Goal: Communication & Community: Answer question/provide support

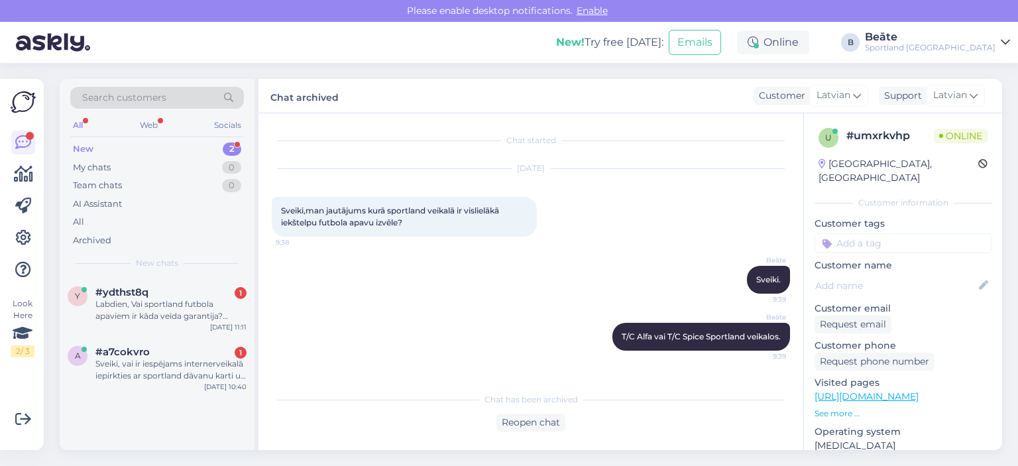
click at [180, 299] on div "Labdien, Vai sportland futbola apaviem ir kāda veida garantija? Treniņa laikā i…" at bounding box center [170, 310] width 151 height 24
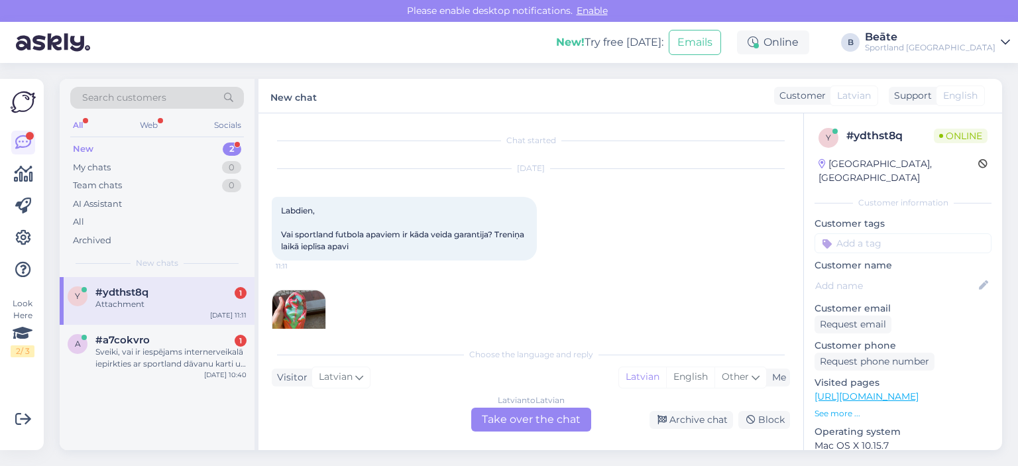
scroll to position [29, 0]
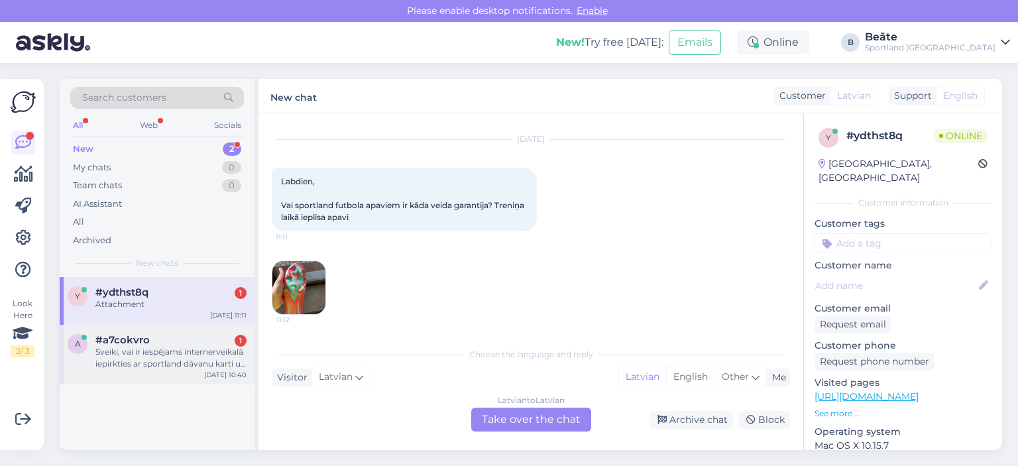
click at [187, 347] on div "Sveiki, vai ir iespējams internerveikalā iepirkties ar sportland dāvanu karti u…" at bounding box center [170, 358] width 151 height 24
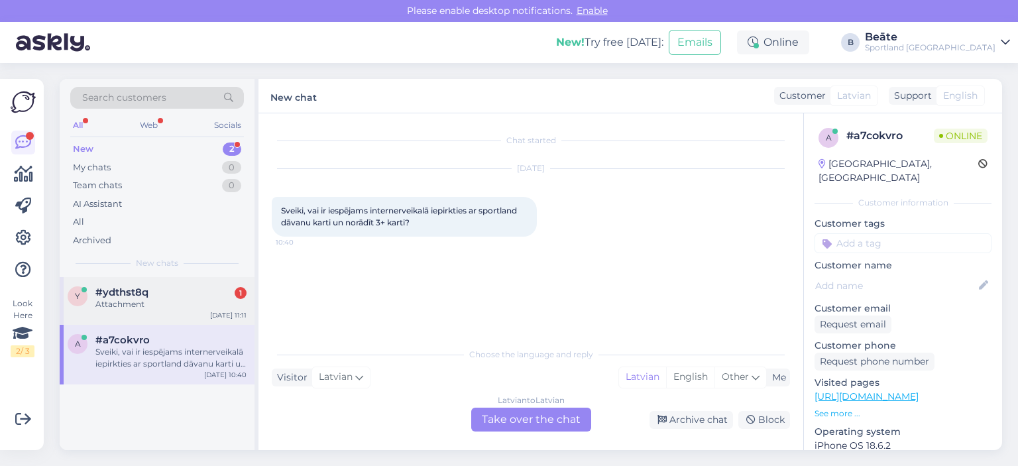
click at [167, 299] on div "Attachment" at bounding box center [170, 304] width 151 height 12
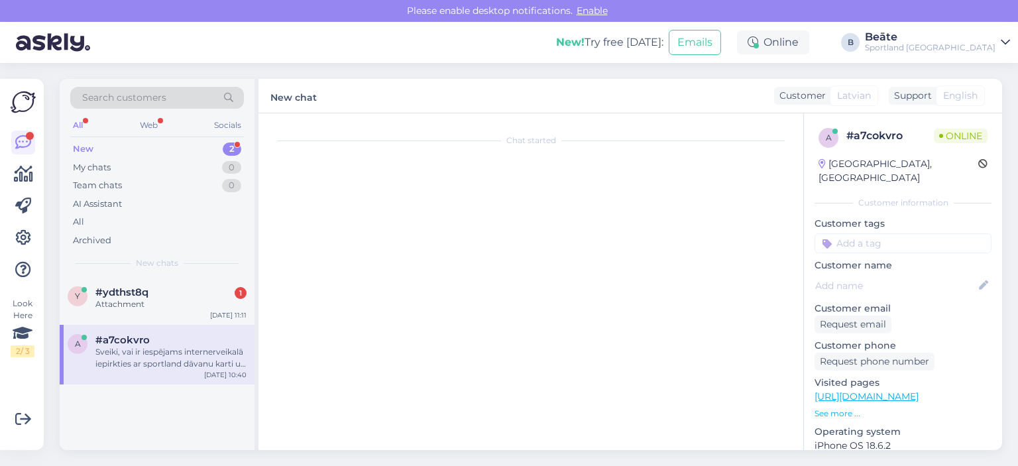
scroll to position [28, 0]
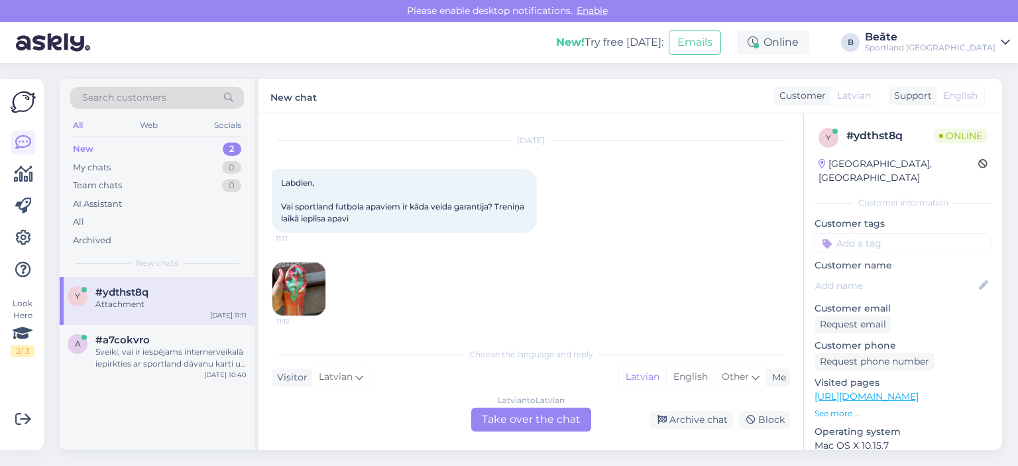
click at [529, 419] on div "Latvian to Latvian Take over the chat" at bounding box center [531, 419] width 120 height 24
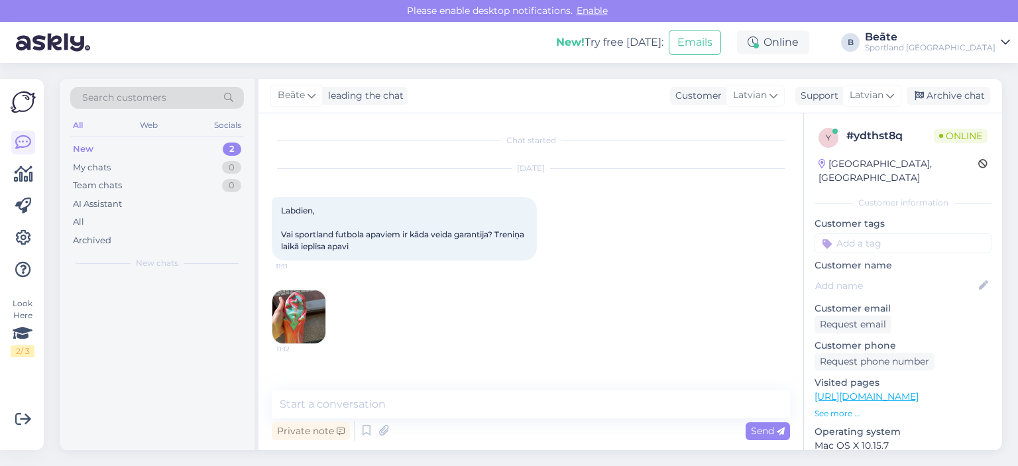
scroll to position [0, 0]
click at [305, 312] on img at bounding box center [298, 316] width 53 height 53
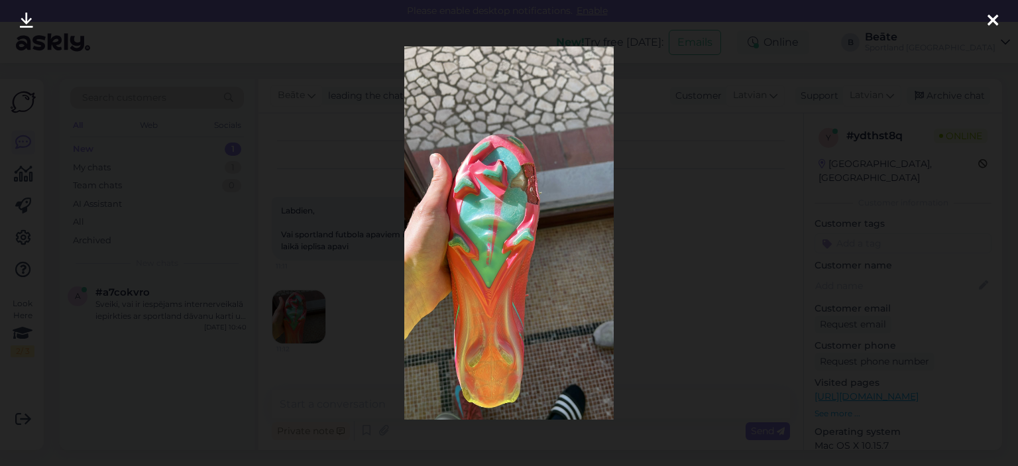
click at [692, 248] on div at bounding box center [509, 233] width 1018 height 466
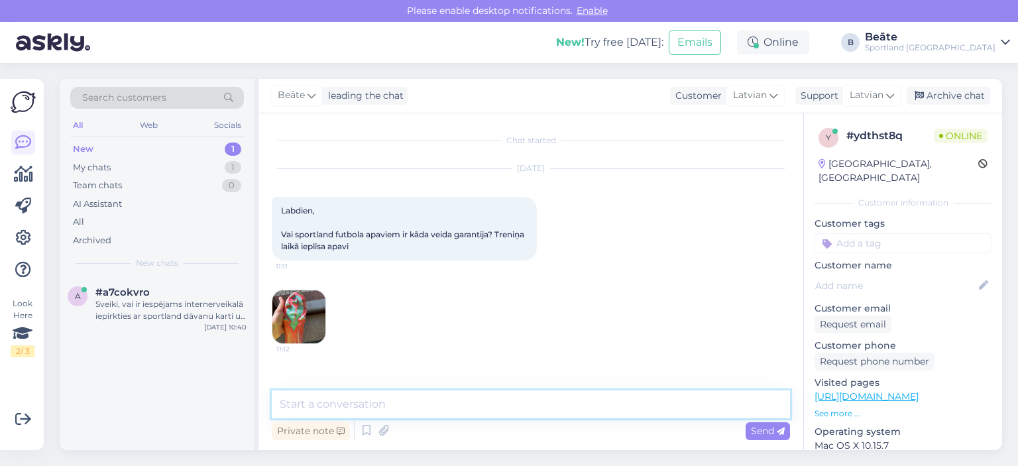
click at [469, 403] on textarea at bounding box center [531, 404] width 518 height 28
type textarea "Labdien, apavi iegādāti klātienes veikalā vai e-veikalā?"
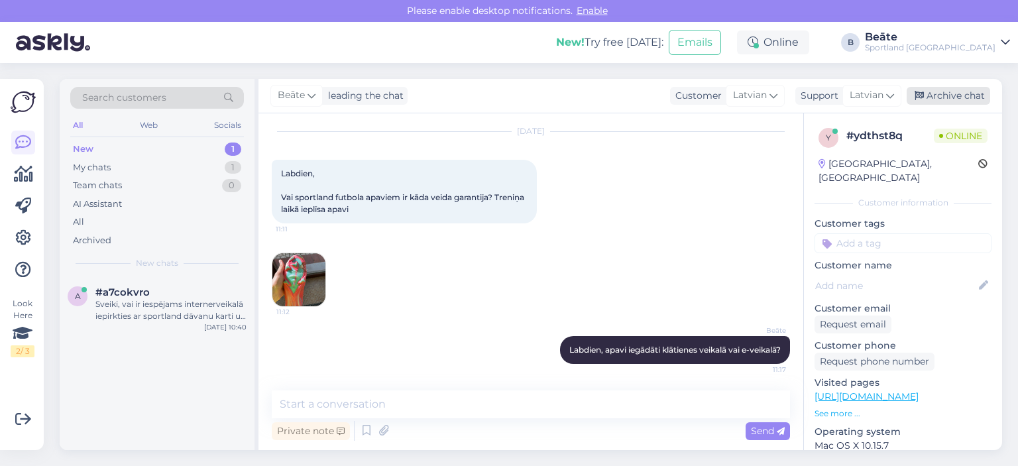
click at [965, 91] on div "Archive chat" at bounding box center [947, 96] width 83 height 18
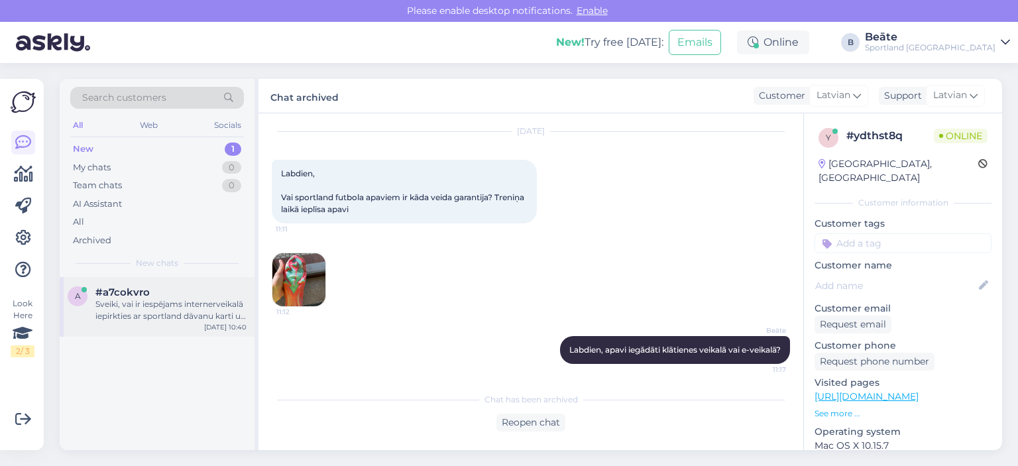
click at [177, 306] on div "Sveiki, vai ir iespējams internerveikalā iepirkties ar sportland dāvanu karti u…" at bounding box center [170, 310] width 151 height 24
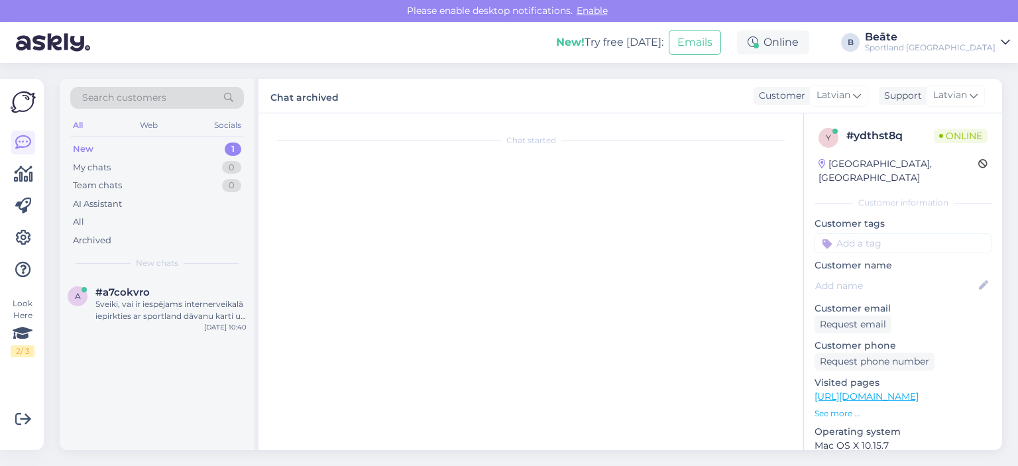
scroll to position [0, 0]
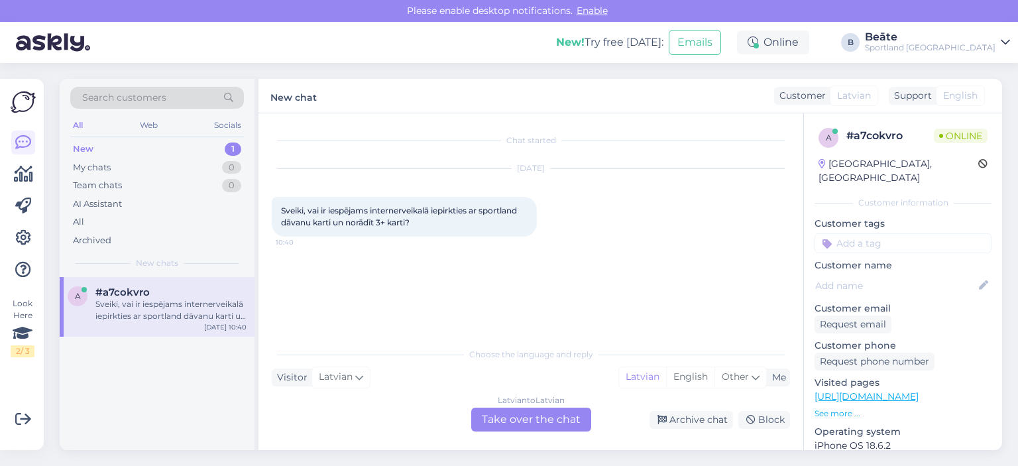
click at [514, 421] on div "Latvian to Latvian Take over the chat" at bounding box center [531, 419] width 120 height 24
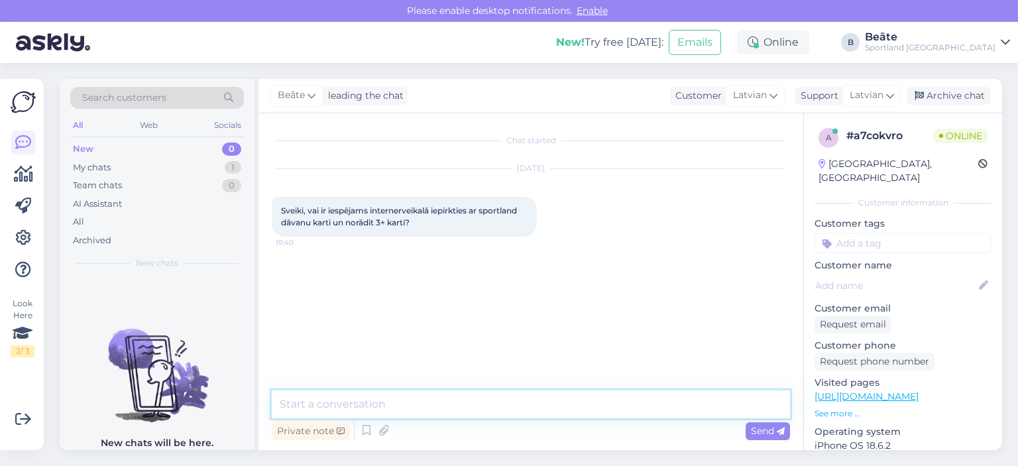
click at [517, 408] on textarea at bounding box center [531, 404] width 518 height 28
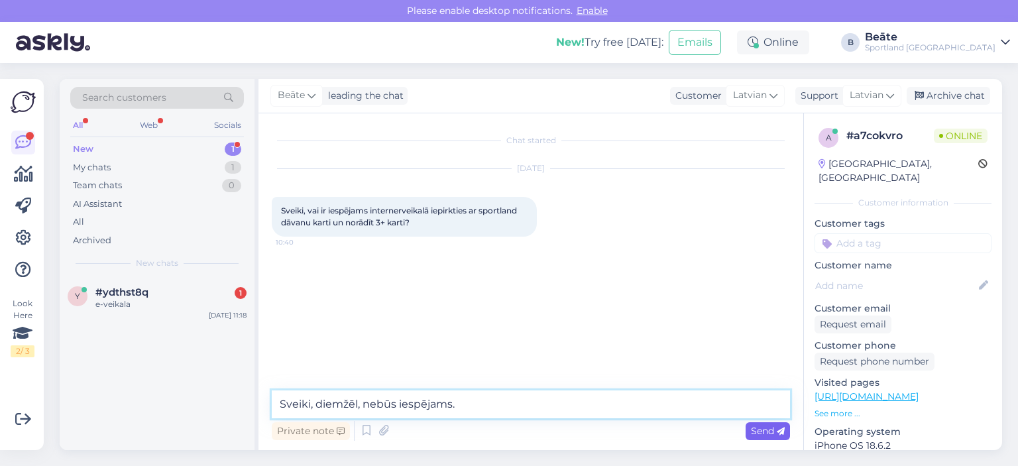
type textarea "Sveiki, diemžēl, nebūs iespējams."
click at [756, 432] on span "Send" at bounding box center [768, 431] width 34 height 12
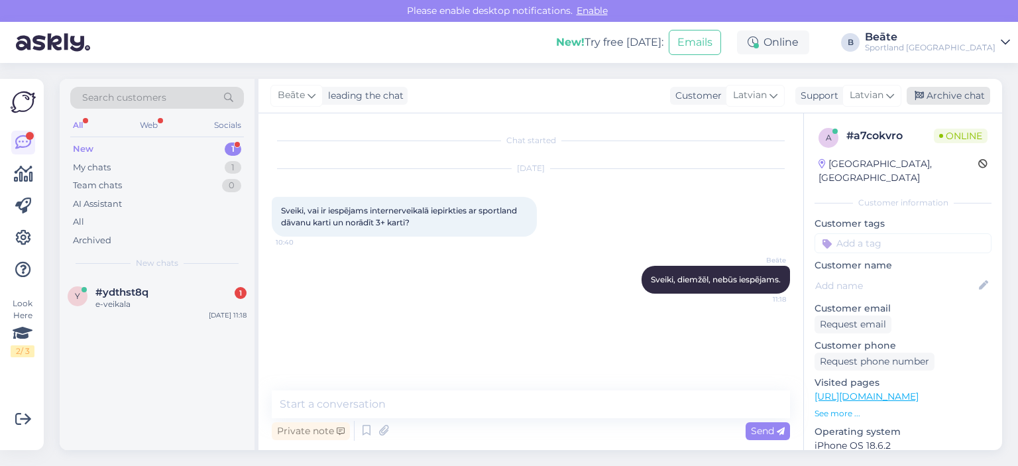
click at [965, 99] on div "Archive chat" at bounding box center [947, 96] width 83 height 18
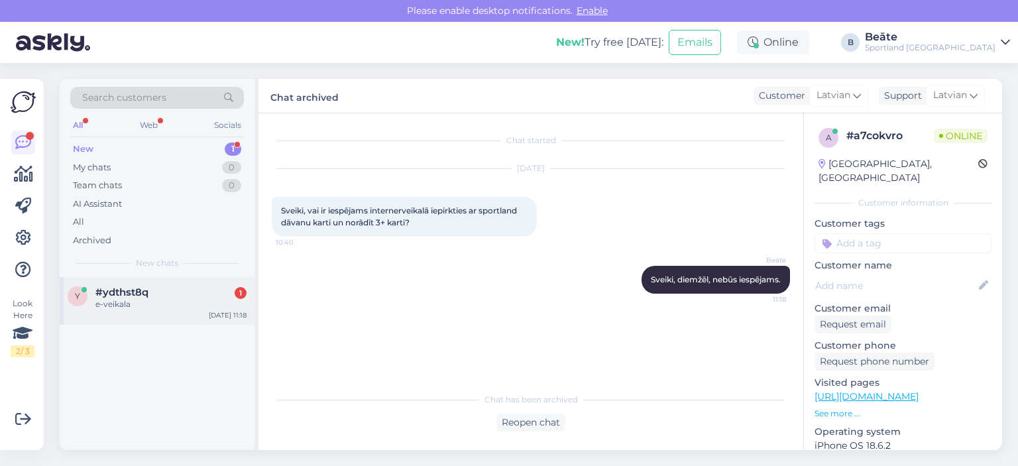
click at [159, 297] on div "#ydthst8q 1" at bounding box center [170, 292] width 151 height 12
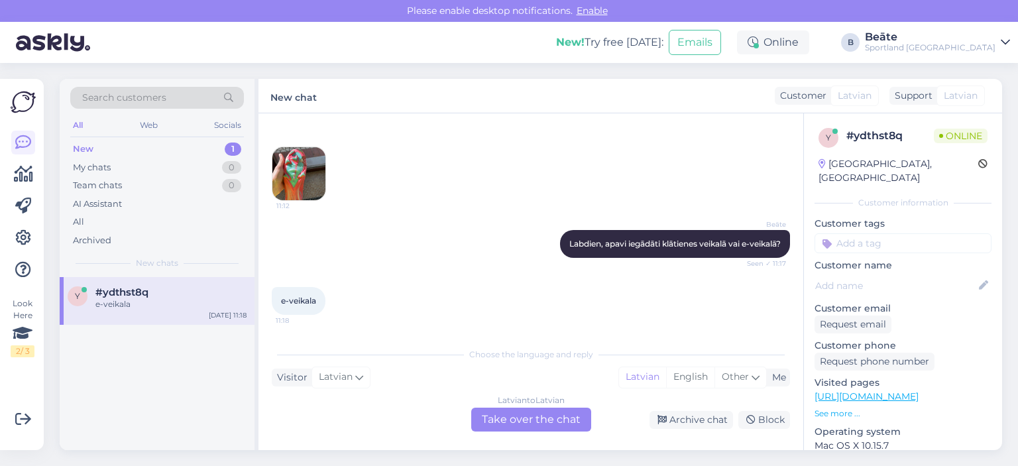
click at [512, 420] on div "Latvian to Latvian Take over the chat" at bounding box center [531, 419] width 120 height 24
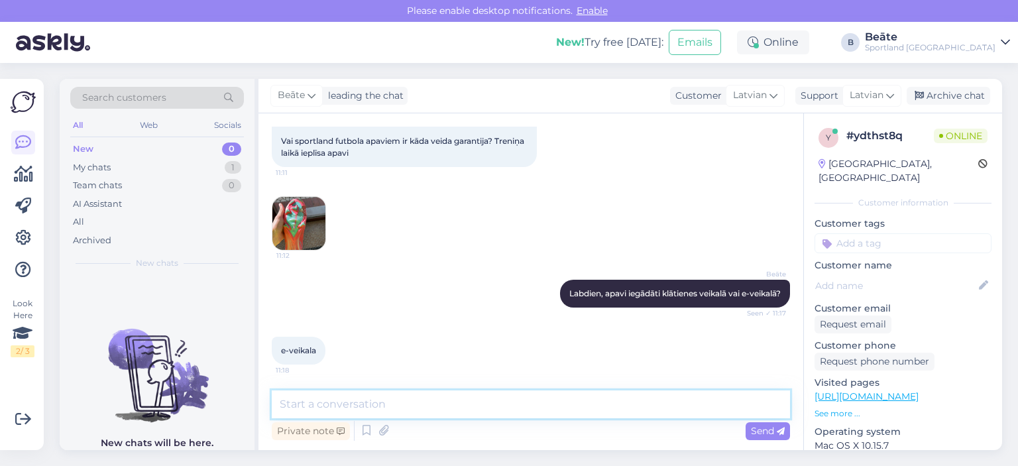
click at [514, 414] on textarea at bounding box center [531, 404] width 518 height 28
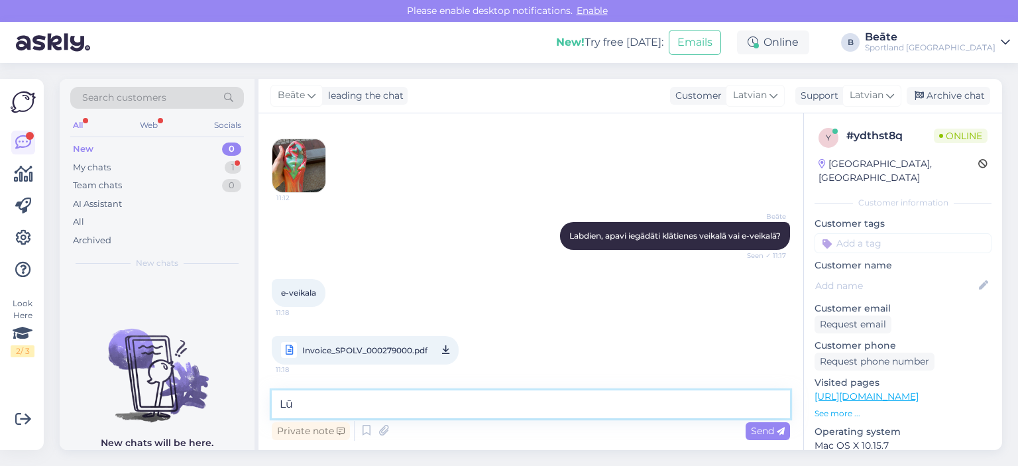
type textarea "L"
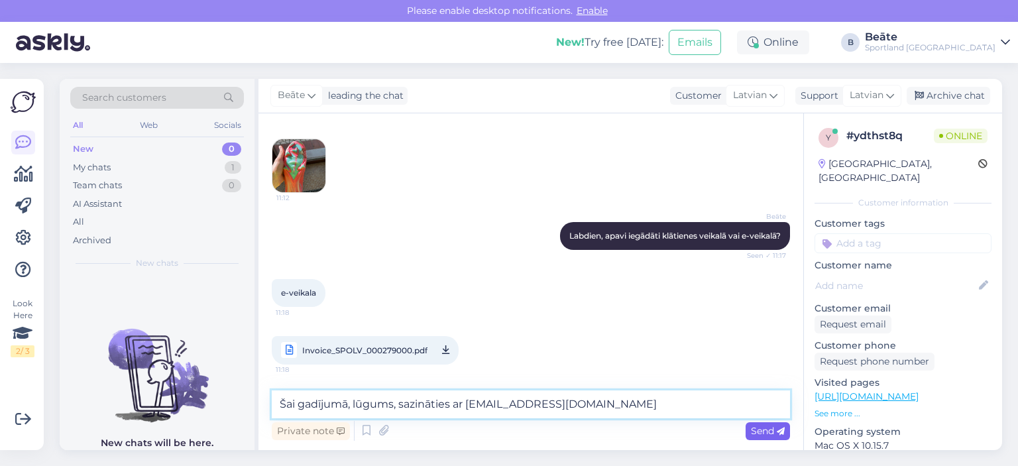
type textarea "Šai gadījumā, lūgums, sazināties ar [EMAIL_ADDRESS][DOMAIN_NAME]"
click at [753, 431] on span "Send" at bounding box center [768, 431] width 34 height 12
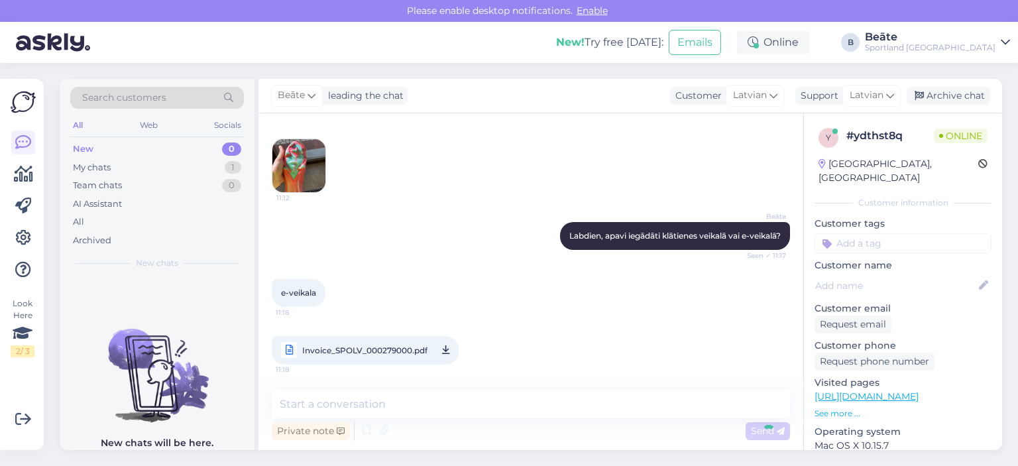
scroll to position [220, 0]
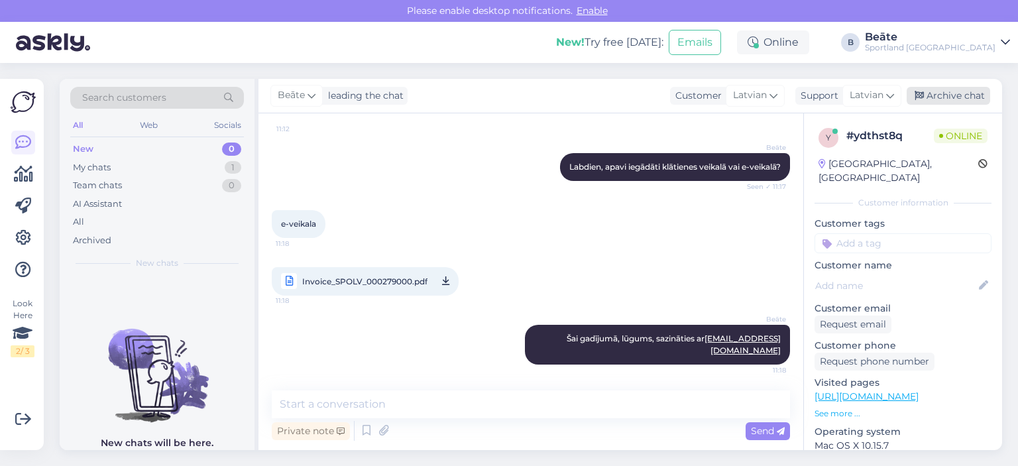
click at [951, 97] on div "Archive chat" at bounding box center [947, 96] width 83 height 18
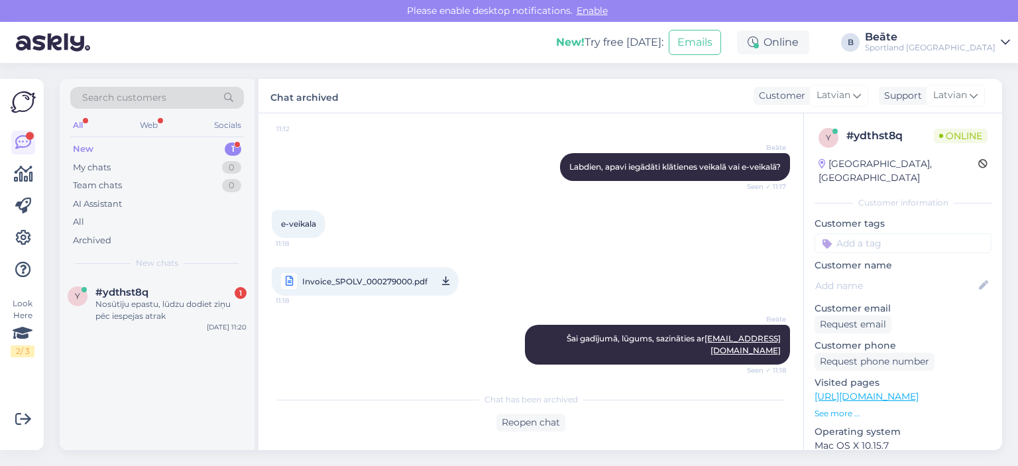
scroll to position [281, 0]
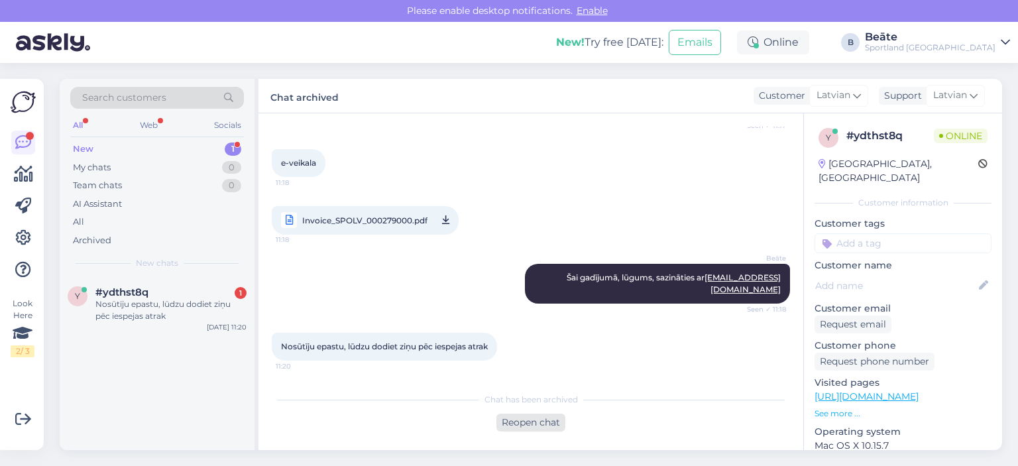
click at [559, 421] on div "Reopen chat" at bounding box center [530, 422] width 69 height 18
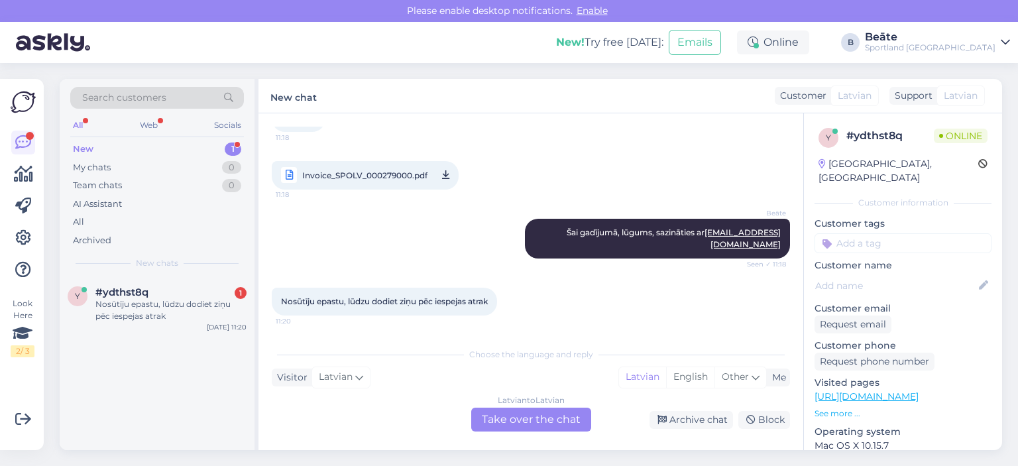
click at [565, 416] on div "Latvian to Latvian Take over the chat" at bounding box center [531, 419] width 120 height 24
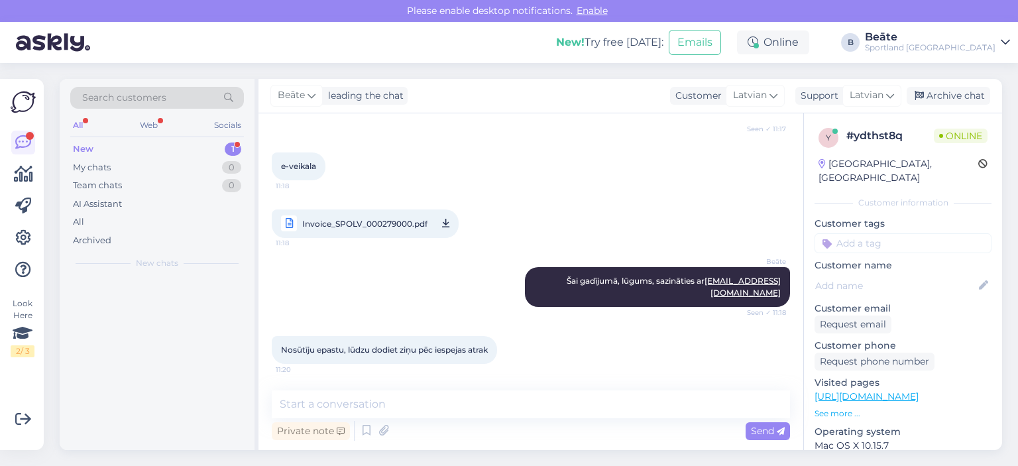
scroll to position [277, 0]
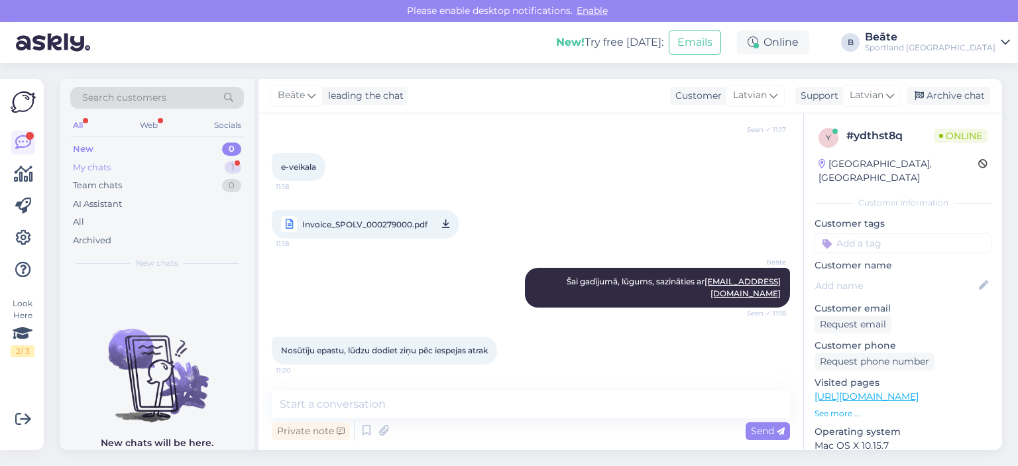
click at [142, 166] on div "My chats 1" at bounding box center [157, 167] width 174 height 19
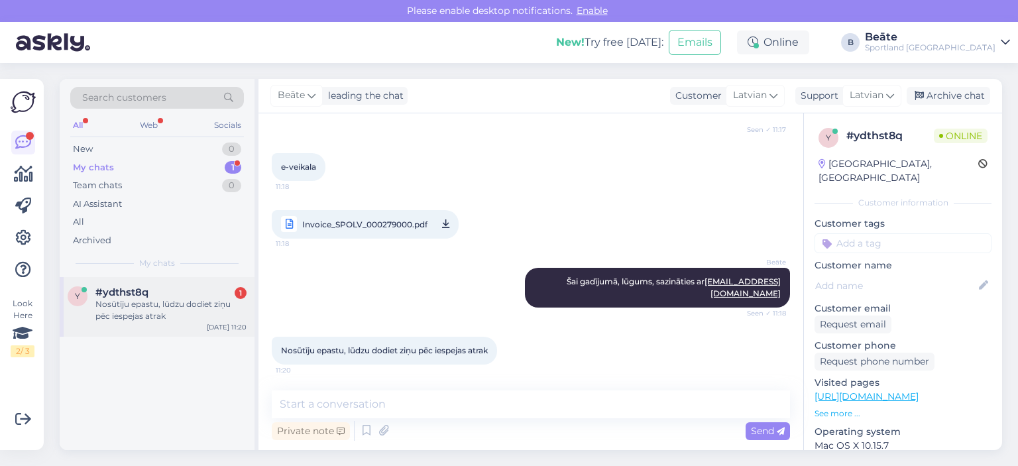
click at [164, 309] on div "Nosūtīju epastu, lūdzu dodiet ziņu pēc iespejas atrak" at bounding box center [170, 310] width 151 height 24
click at [945, 92] on div "Archive chat" at bounding box center [947, 96] width 83 height 18
